Goal: Task Accomplishment & Management: Use online tool/utility

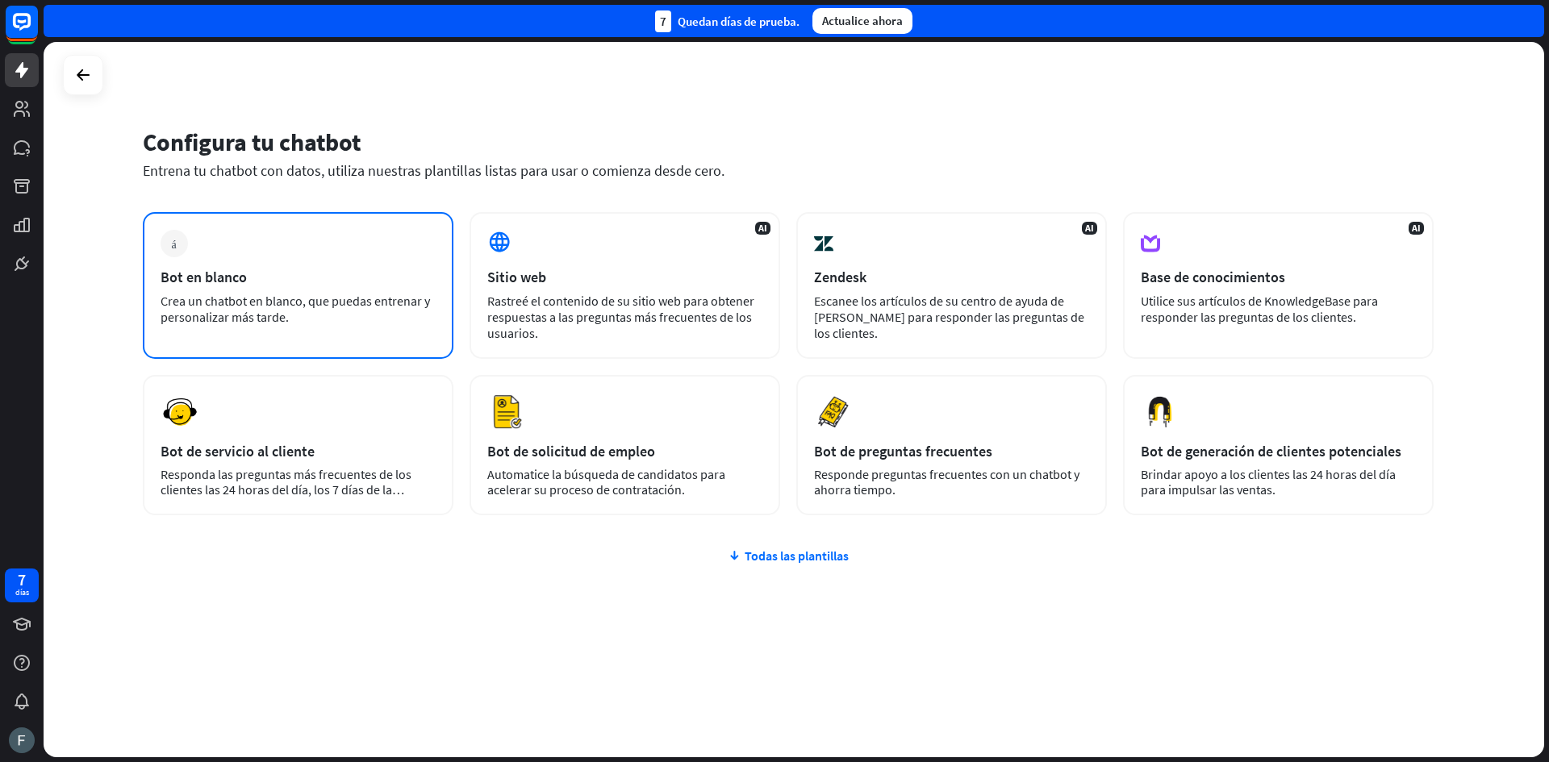
click at [391, 279] on div "Bot en blanco" at bounding box center [298, 277] width 275 height 19
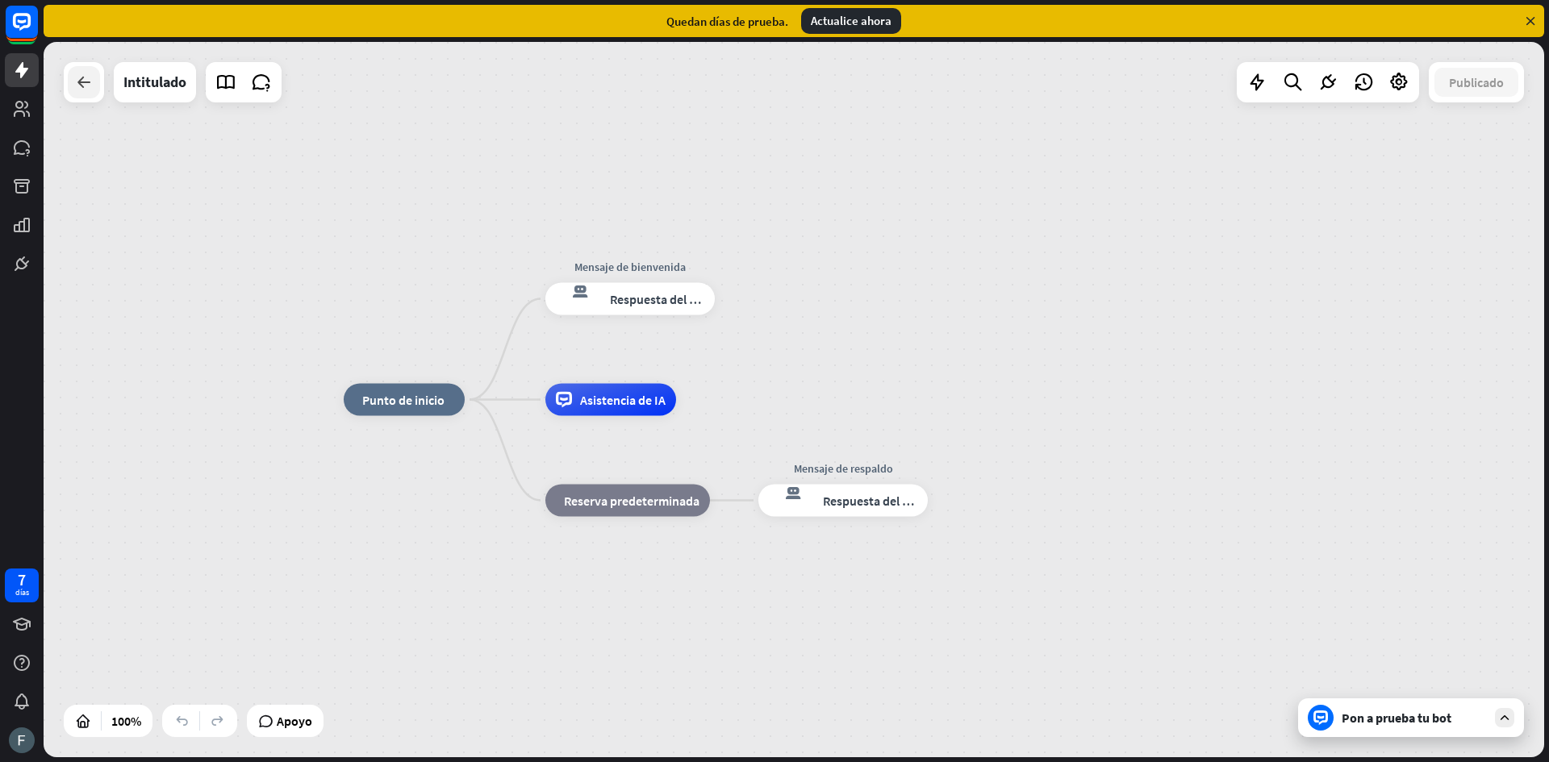
click at [87, 85] on icon at bounding box center [83, 82] width 19 height 19
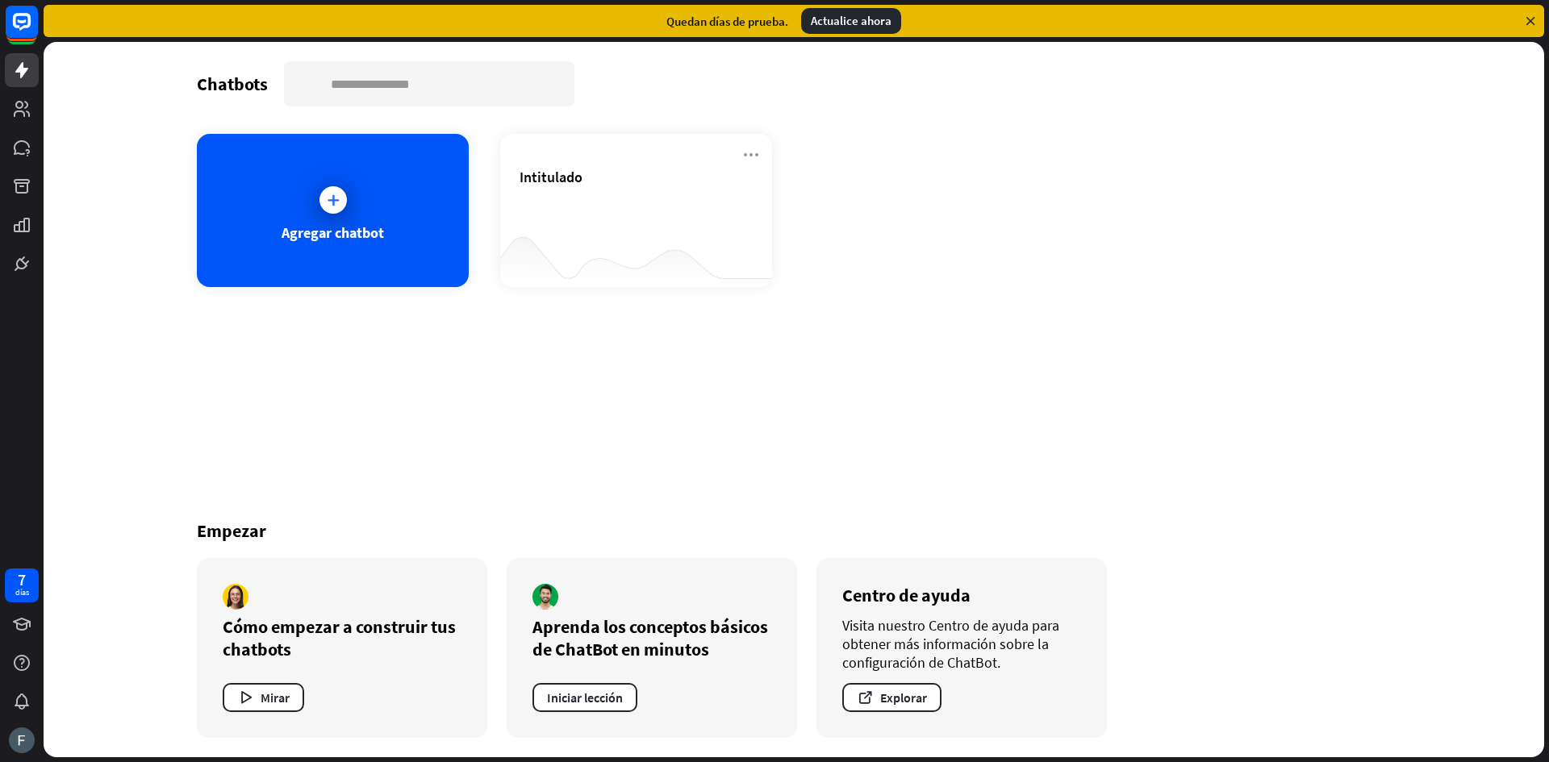
click at [87, 85] on div "Chatbots buscar [PERSON_NAME] chatbot Intitulado Empezar Cómo empezar a constru…" at bounding box center [794, 399] width 1500 height 715
click at [408, 80] on input "text" at bounding box center [429, 84] width 287 height 42
click at [590, 186] on div "Intitulado" at bounding box center [635, 196] width 233 height 56
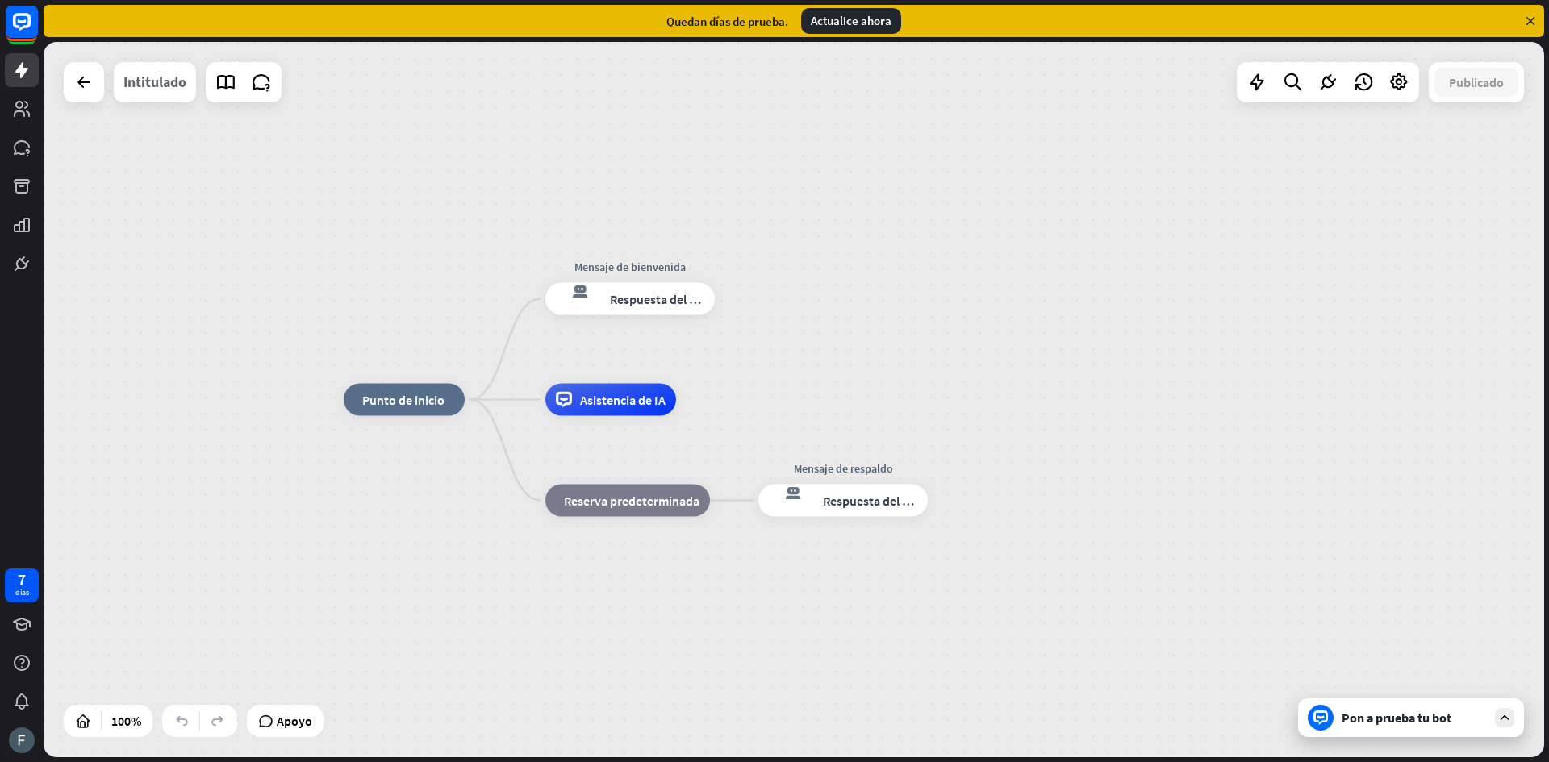
click at [139, 83] on font "Intitulado" at bounding box center [154, 82] width 63 height 19
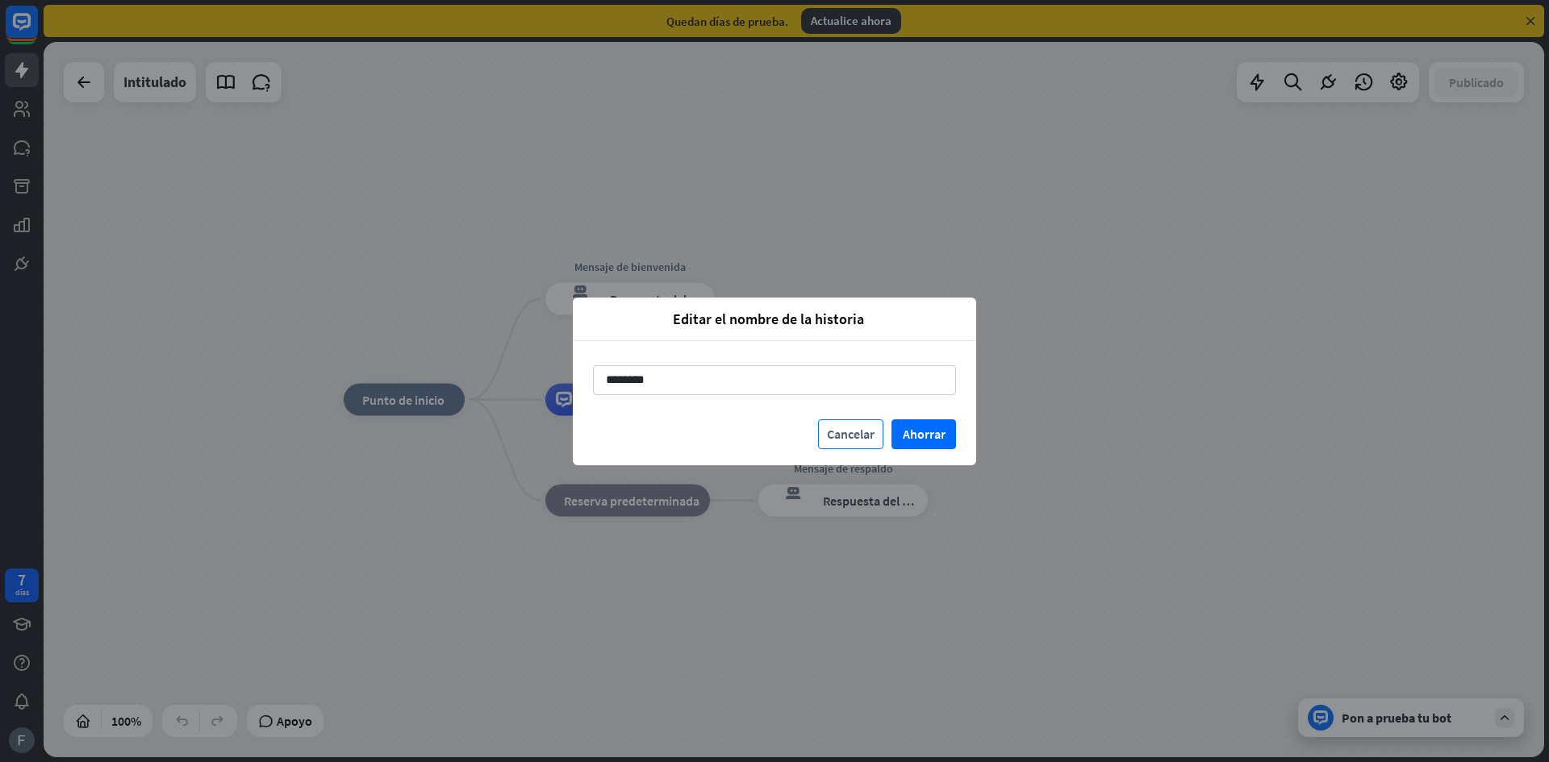
click at [841, 430] on font "Cancelar" at bounding box center [851, 434] width 48 height 16
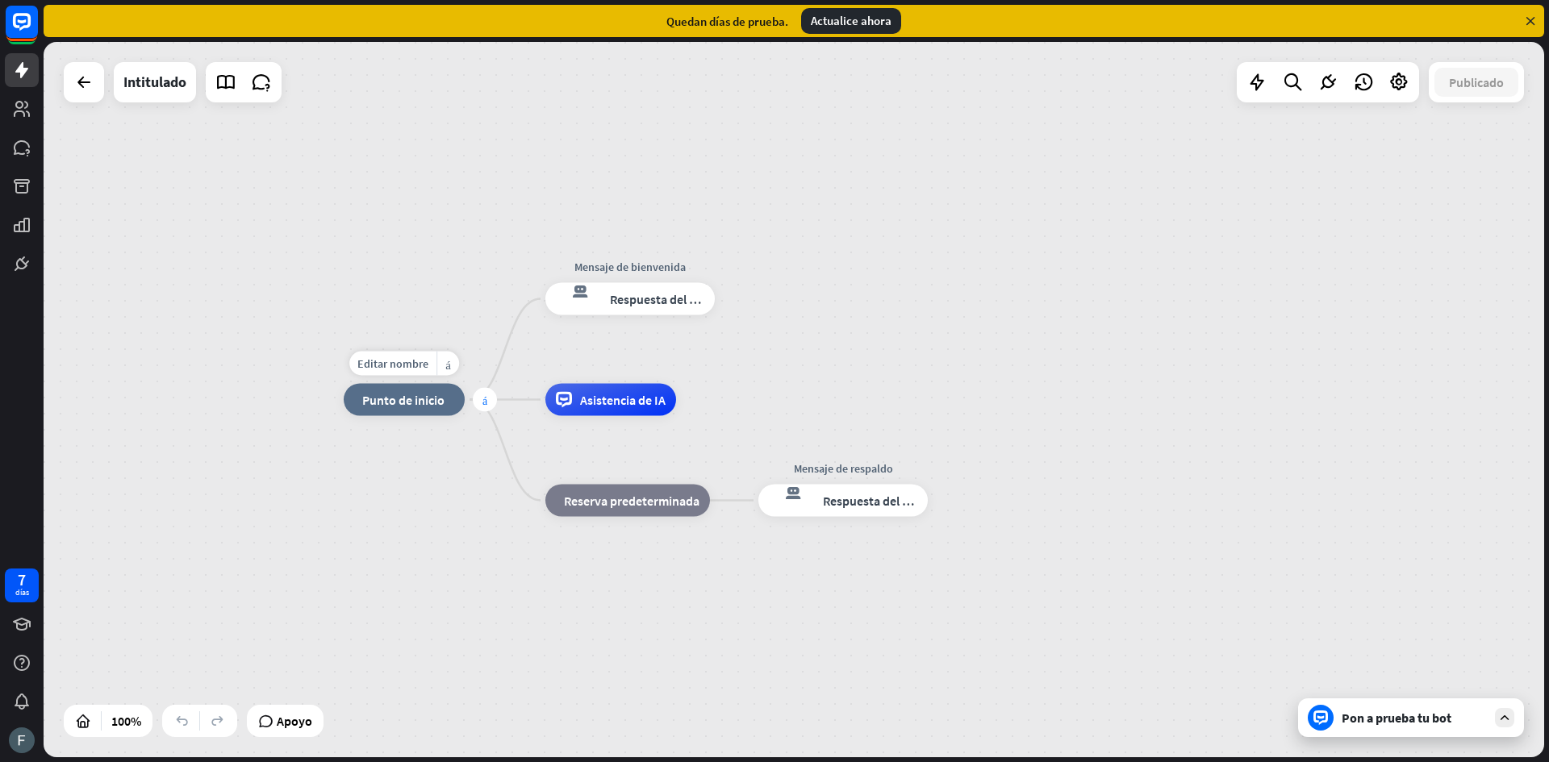
click at [482, 400] on font "más" at bounding box center [484, 399] width 5 height 11
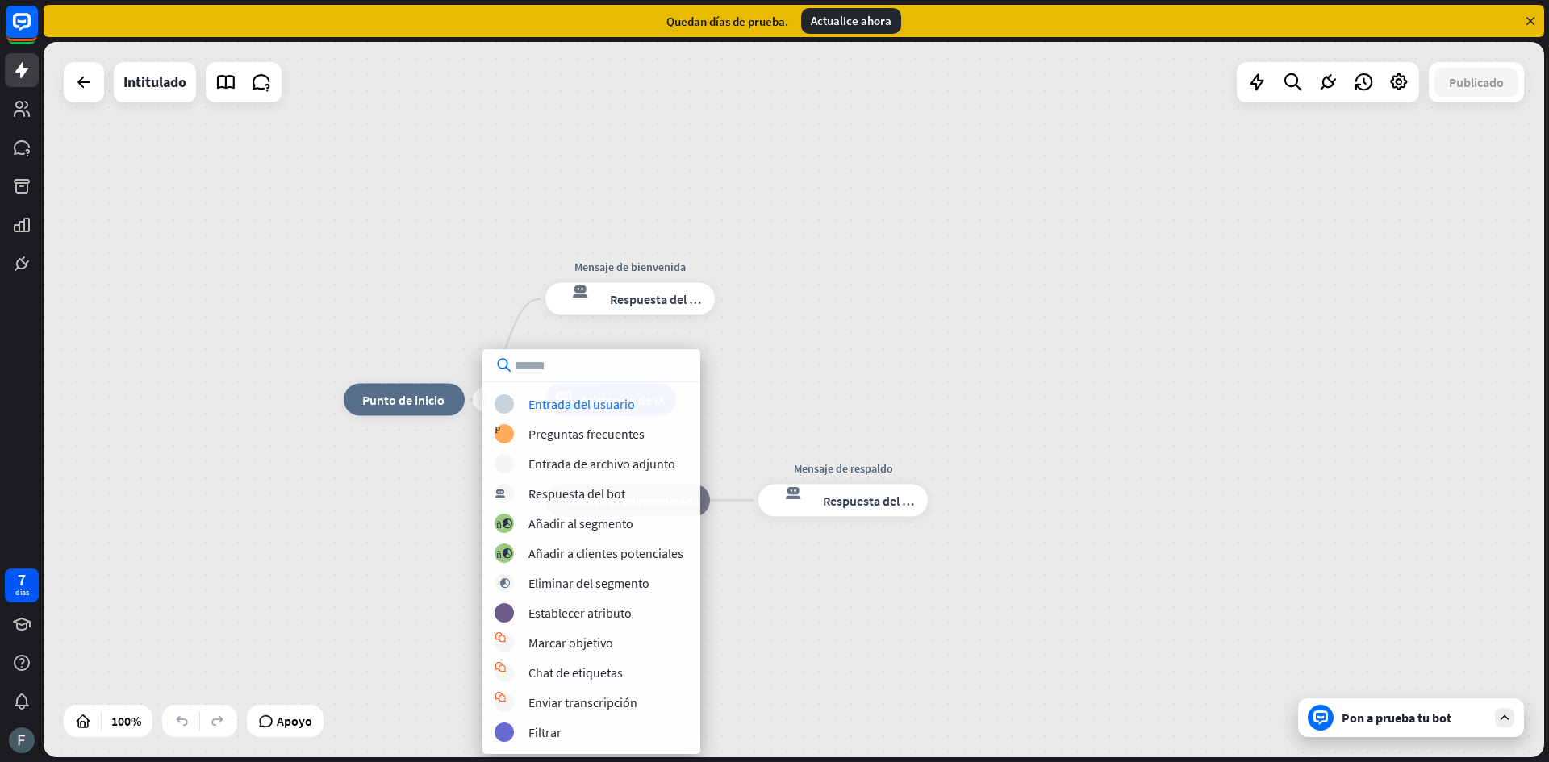
click at [274, 549] on div "más inicio_2 Punto de inicio Mensaje de bienvenida respuesta del bot de bloqueo…" at bounding box center [794, 399] width 1500 height 715
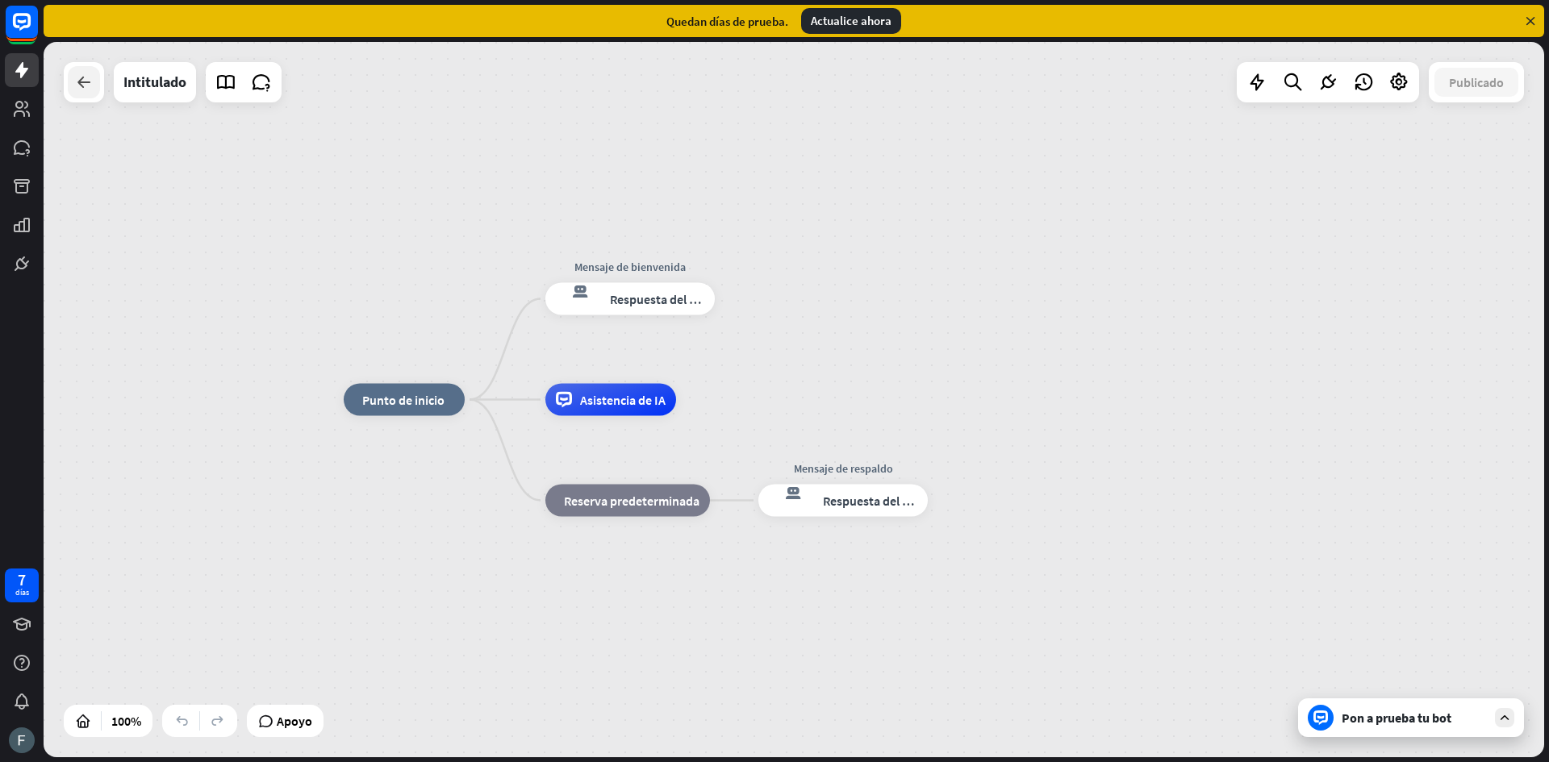
click at [79, 77] on icon at bounding box center [83, 82] width 19 height 19
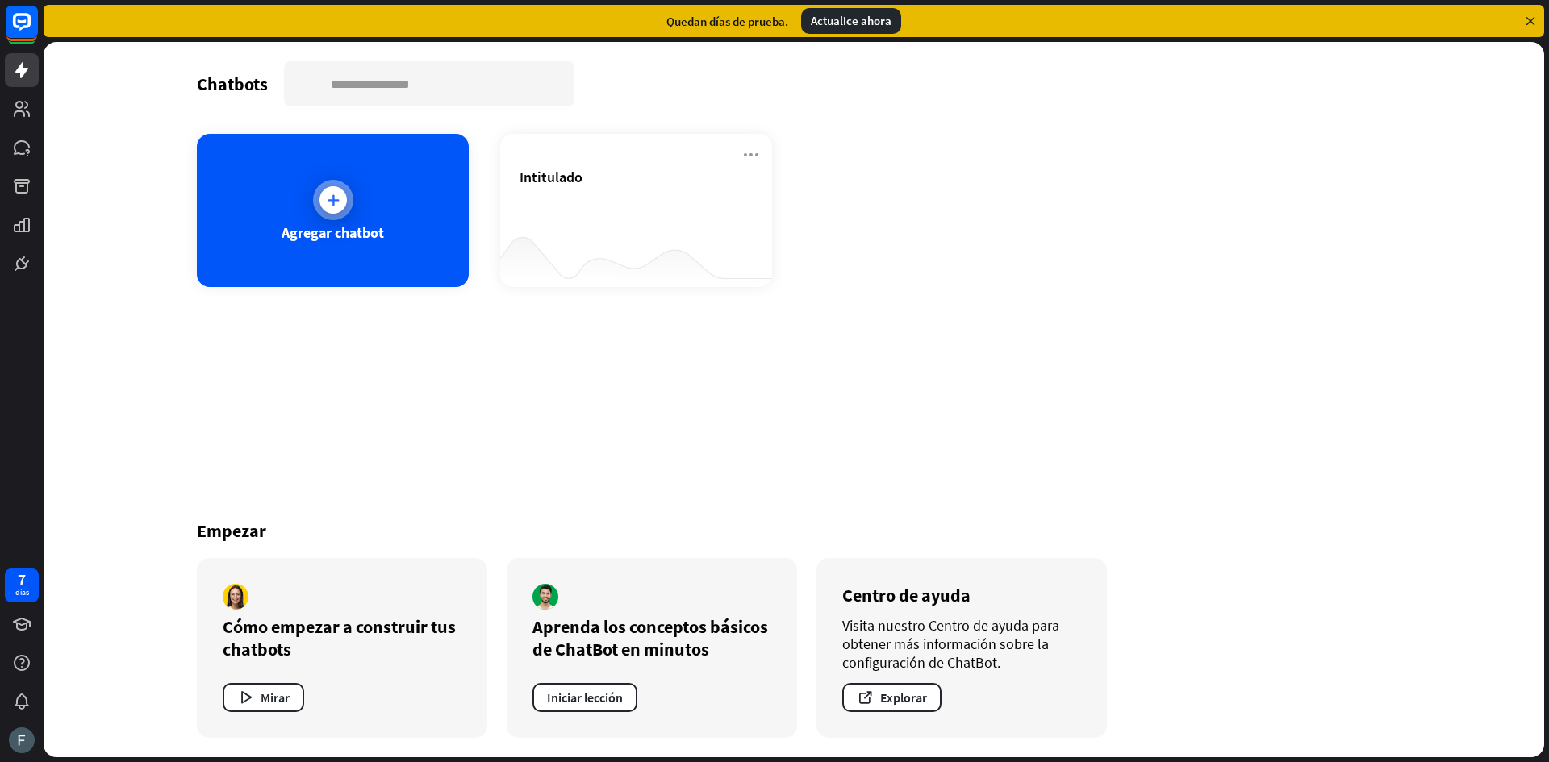
click at [327, 227] on font "Agregar chatbot" at bounding box center [332, 232] width 102 height 19
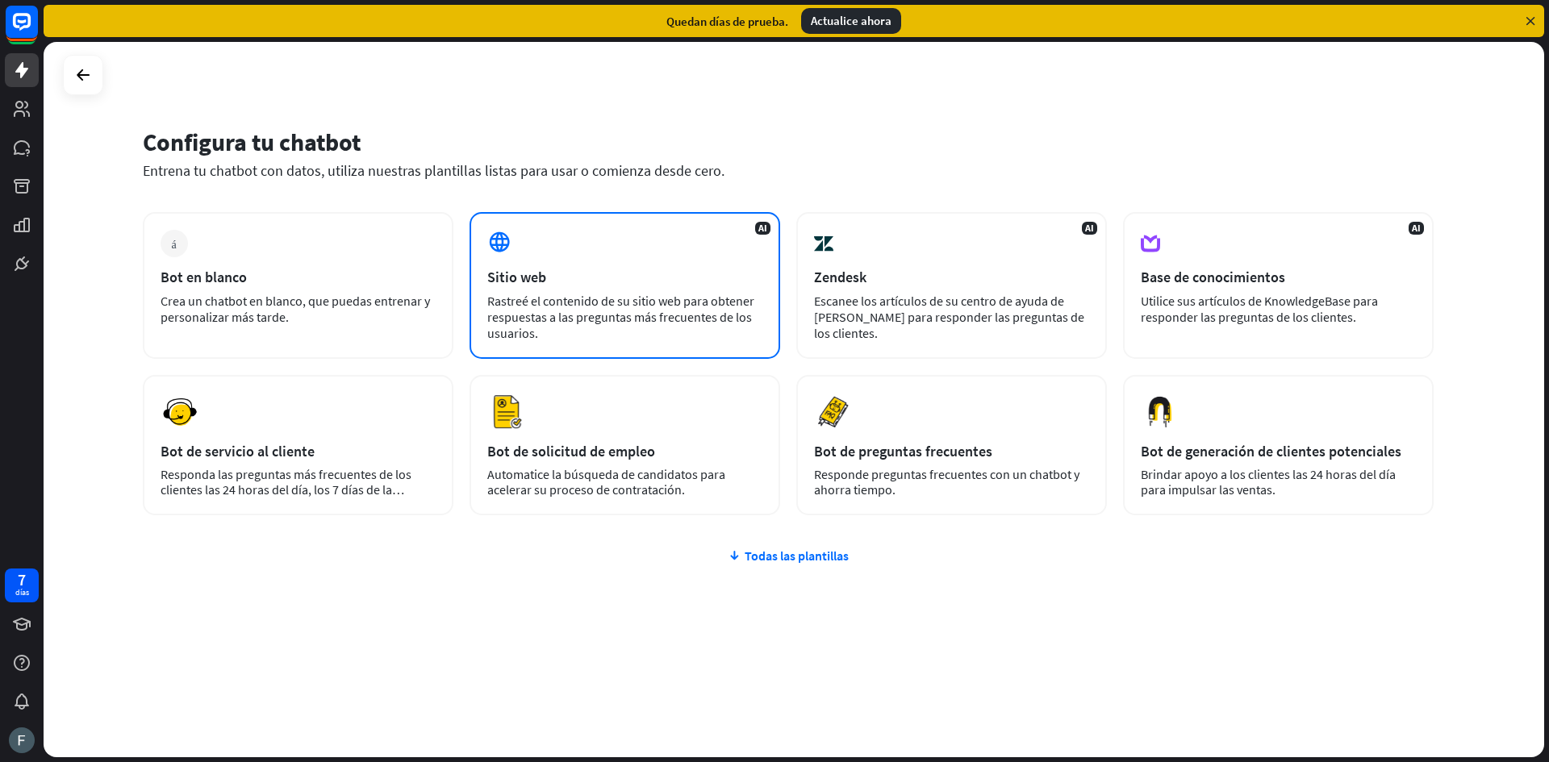
click at [619, 263] on div "AI Sitio web Rastreé el contenido de su sitio web para obtener respuestas a las…" at bounding box center [624, 285] width 311 height 147
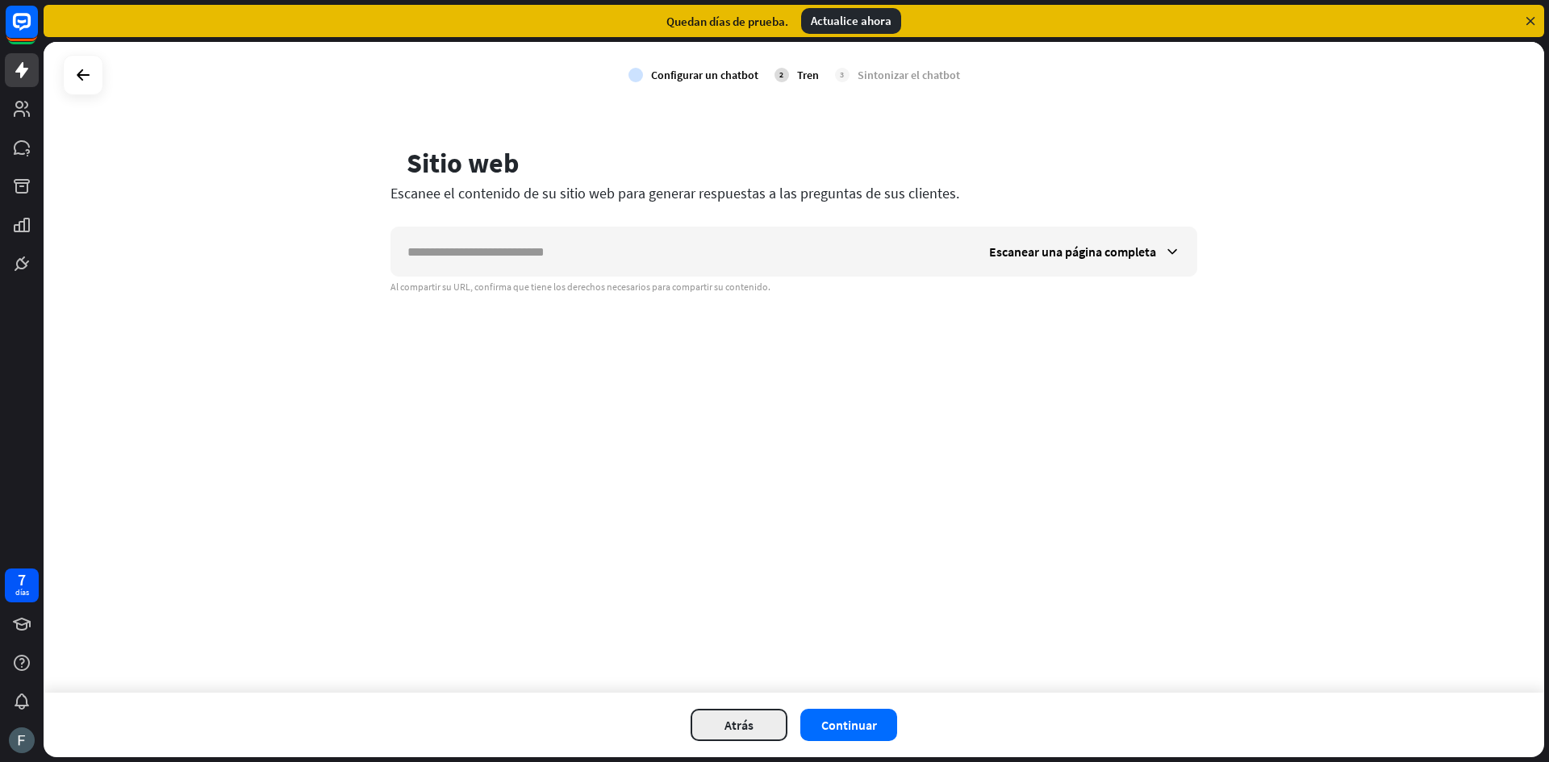
click at [743, 724] on font "Atrás" at bounding box center [738, 725] width 29 height 16
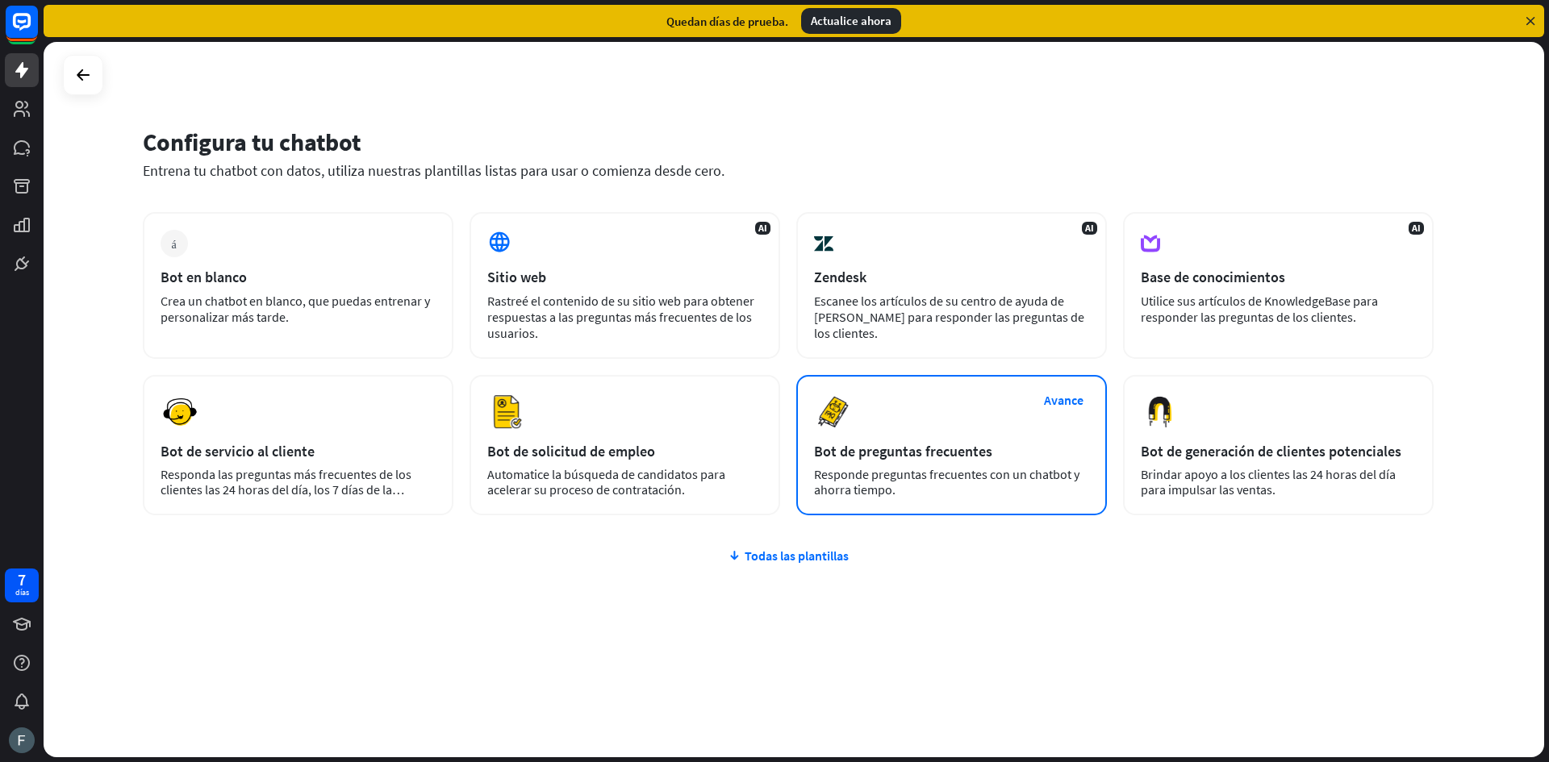
click at [899, 452] on font "Bot de preguntas frecuentes" at bounding box center [903, 451] width 178 height 19
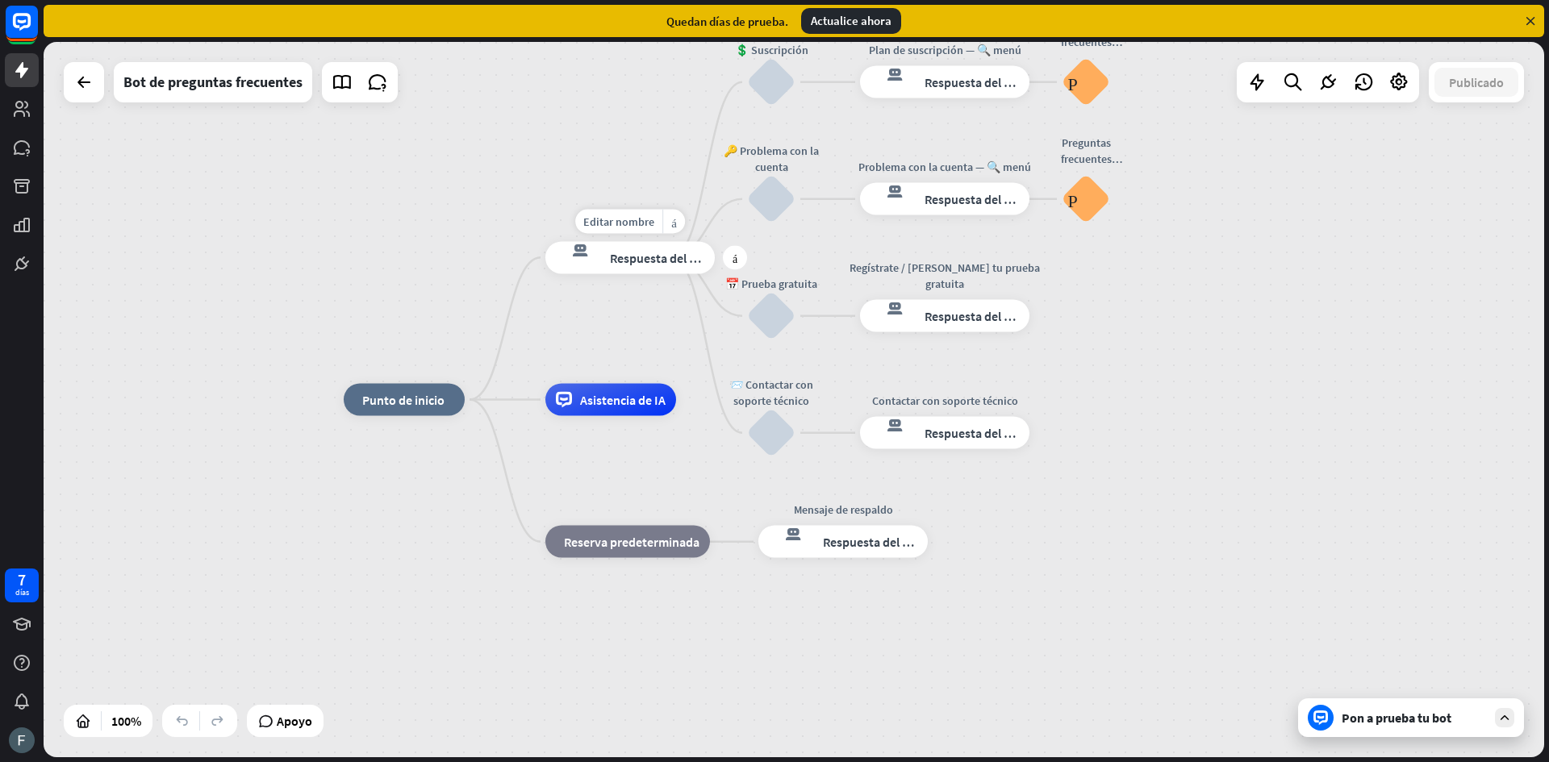
click at [613, 245] on div "respuesta del bot de bloqueo Respuesta del bot" at bounding box center [629, 257] width 169 height 32
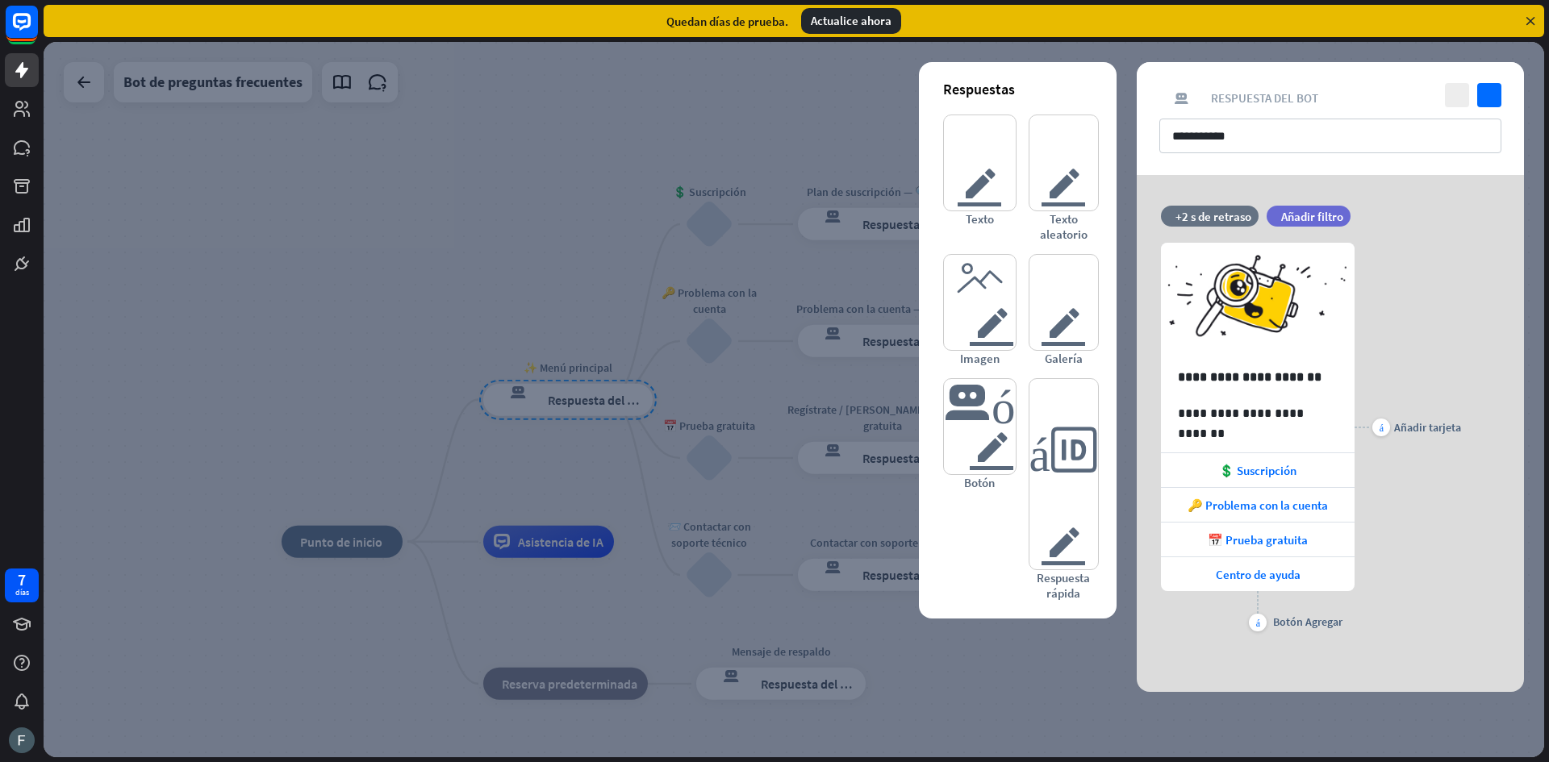
click at [1530, 19] on icon at bounding box center [1530, 21] width 15 height 15
